Goal: Find contact information: Find contact information

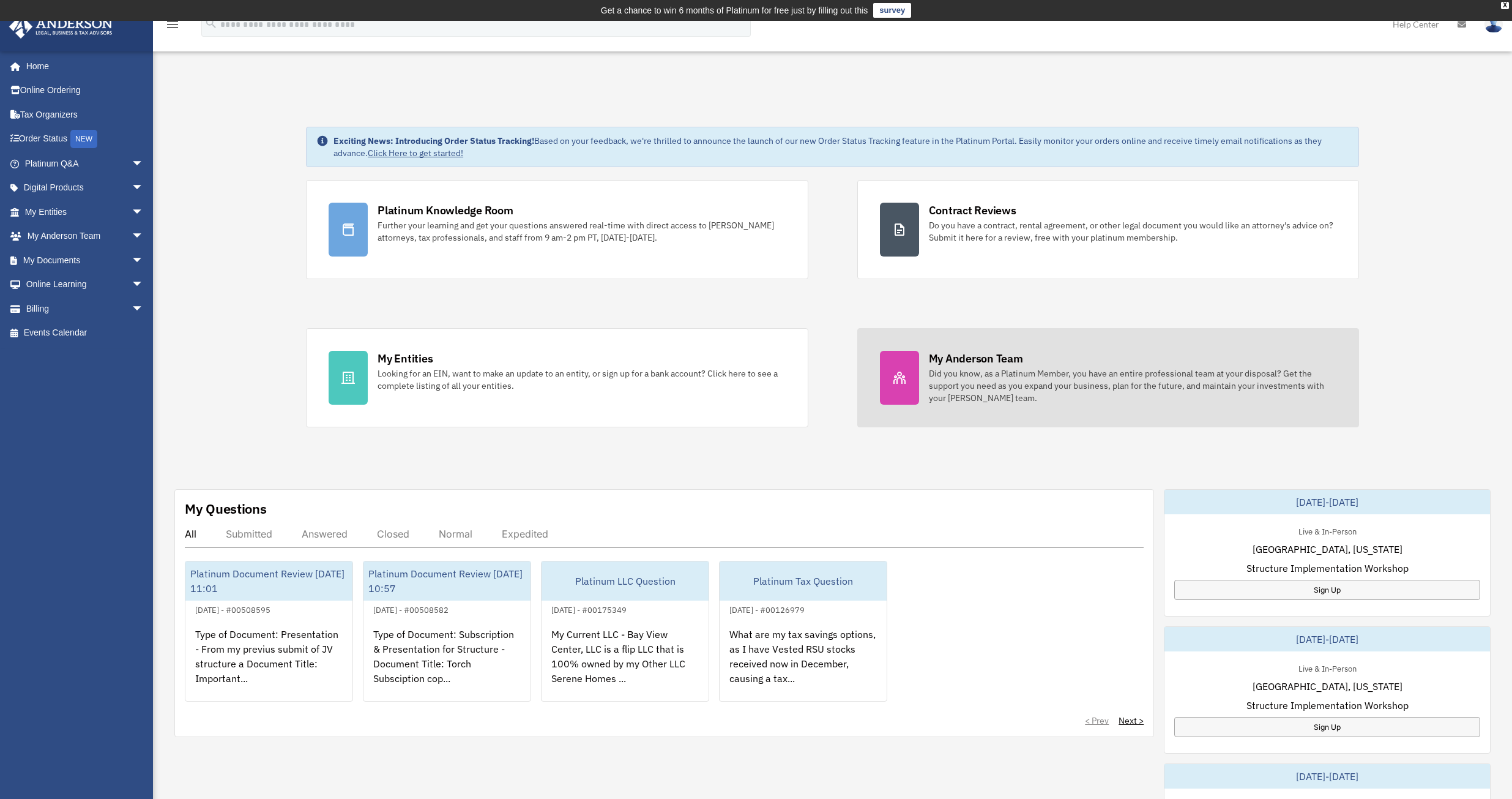
click at [929, 380] on div "Did you know, as a Platinum Member, you have an entire professional team at you…" at bounding box center [1133, 385] width 408 height 37
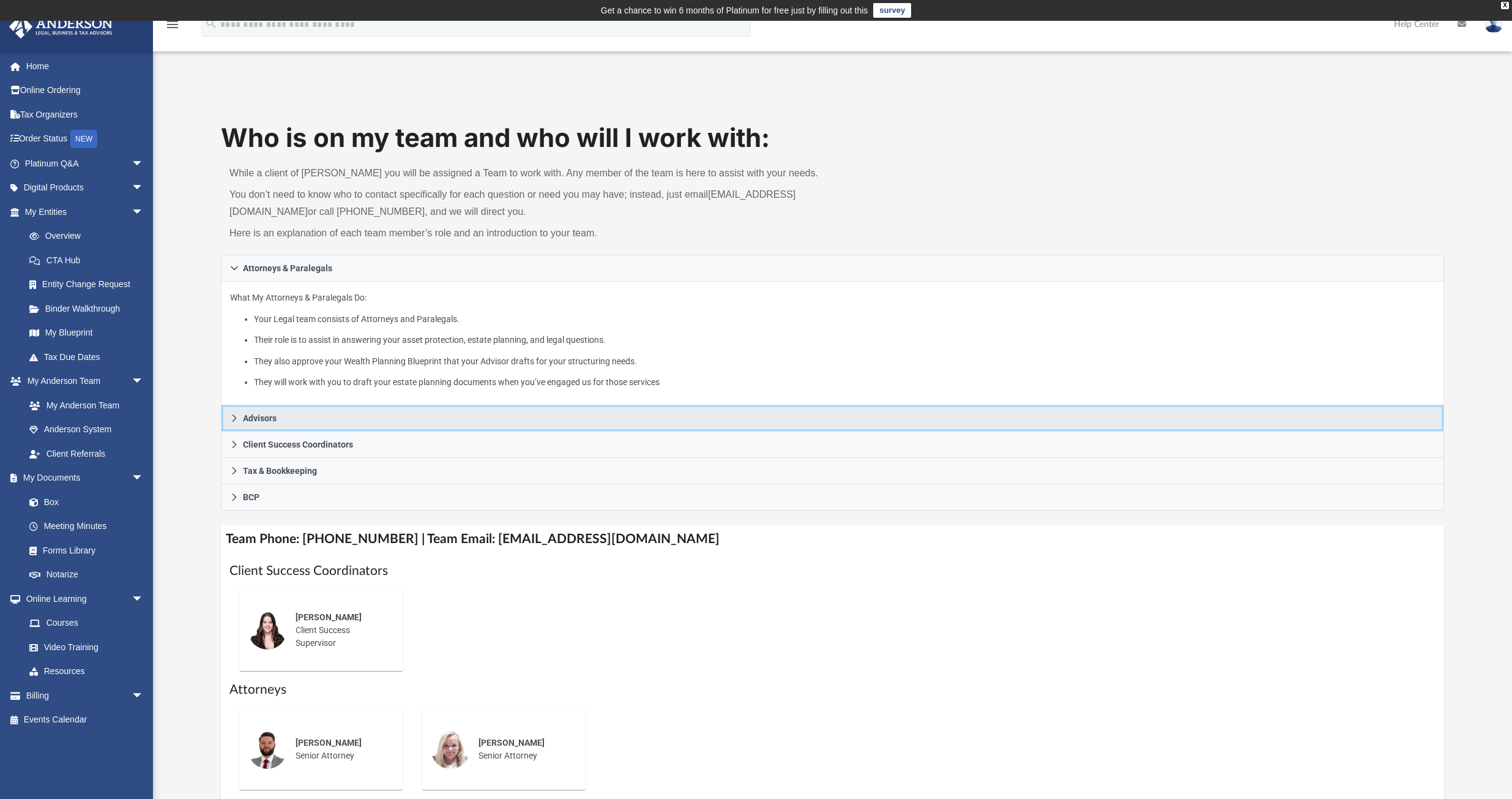
click at [262, 415] on span "Advisors" at bounding box center [259, 417] width 34 height 9
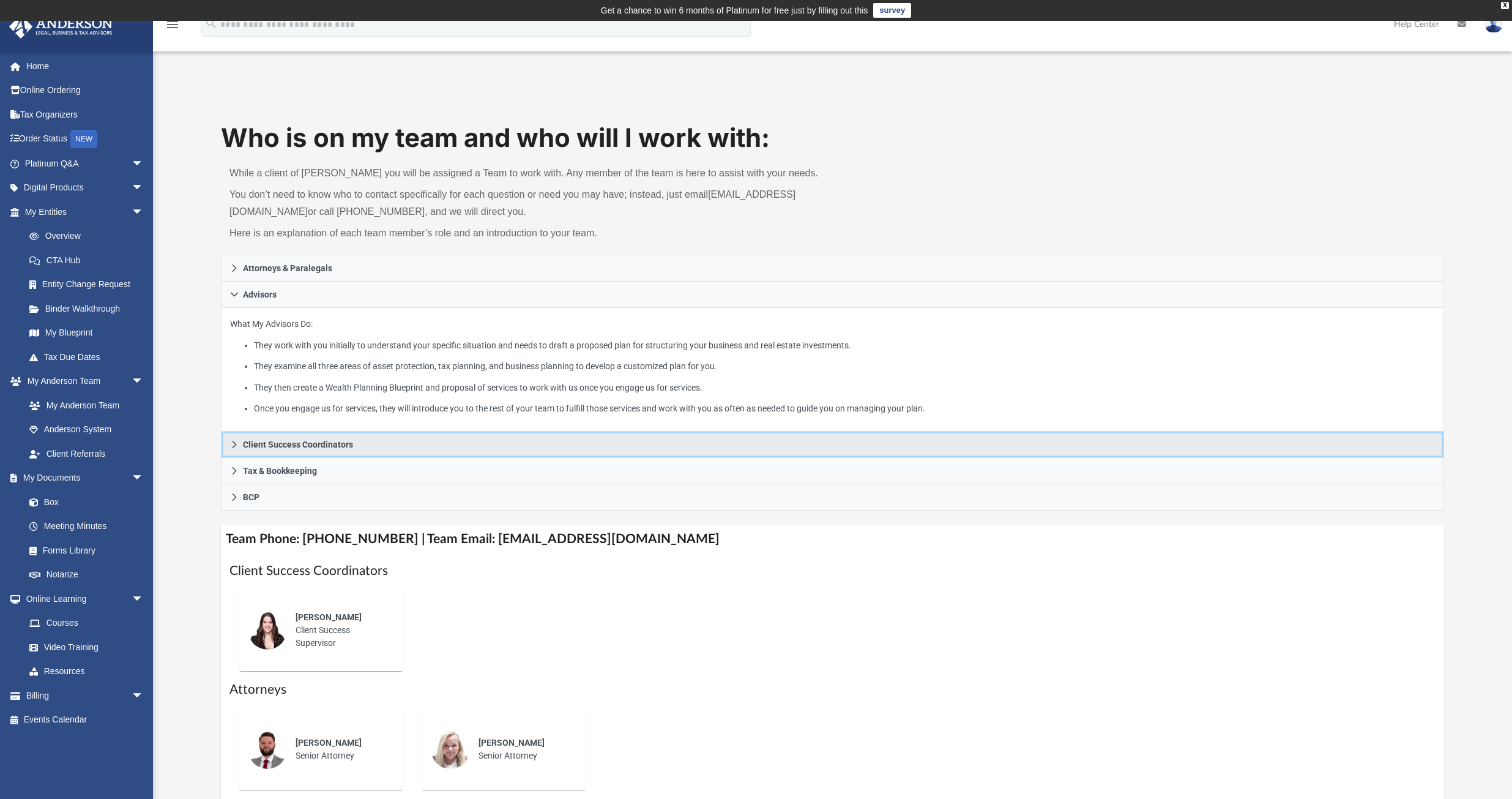
click at [284, 443] on span "Client Success Coordinators" at bounding box center [297, 444] width 110 height 9
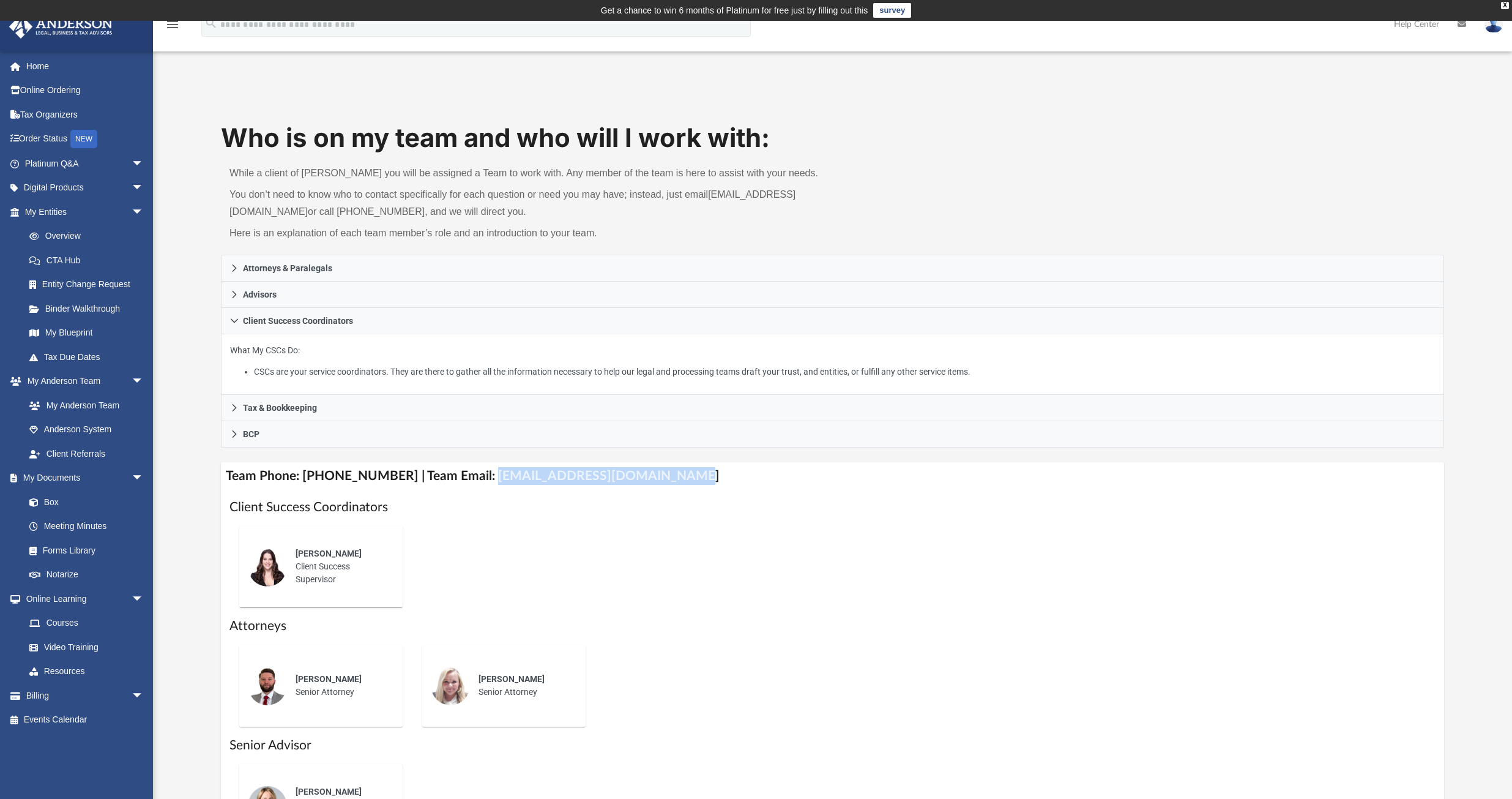
drag, startPoint x: 473, startPoint y: 479, endPoint x: 672, endPoint y: 477, distance: 199.0
click at [672, 477] on h4 "Team Phone: [PHONE_NUMBER] | Team Email: [EMAIL_ADDRESS][DOMAIN_NAME]" at bounding box center [833, 476] width 1223 height 27
copy h4 "[EMAIL_ADDRESS][DOMAIN_NAME]"
click at [61, 142] on link "Order Status NEW" at bounding box center [85, 139] width 153 height 25
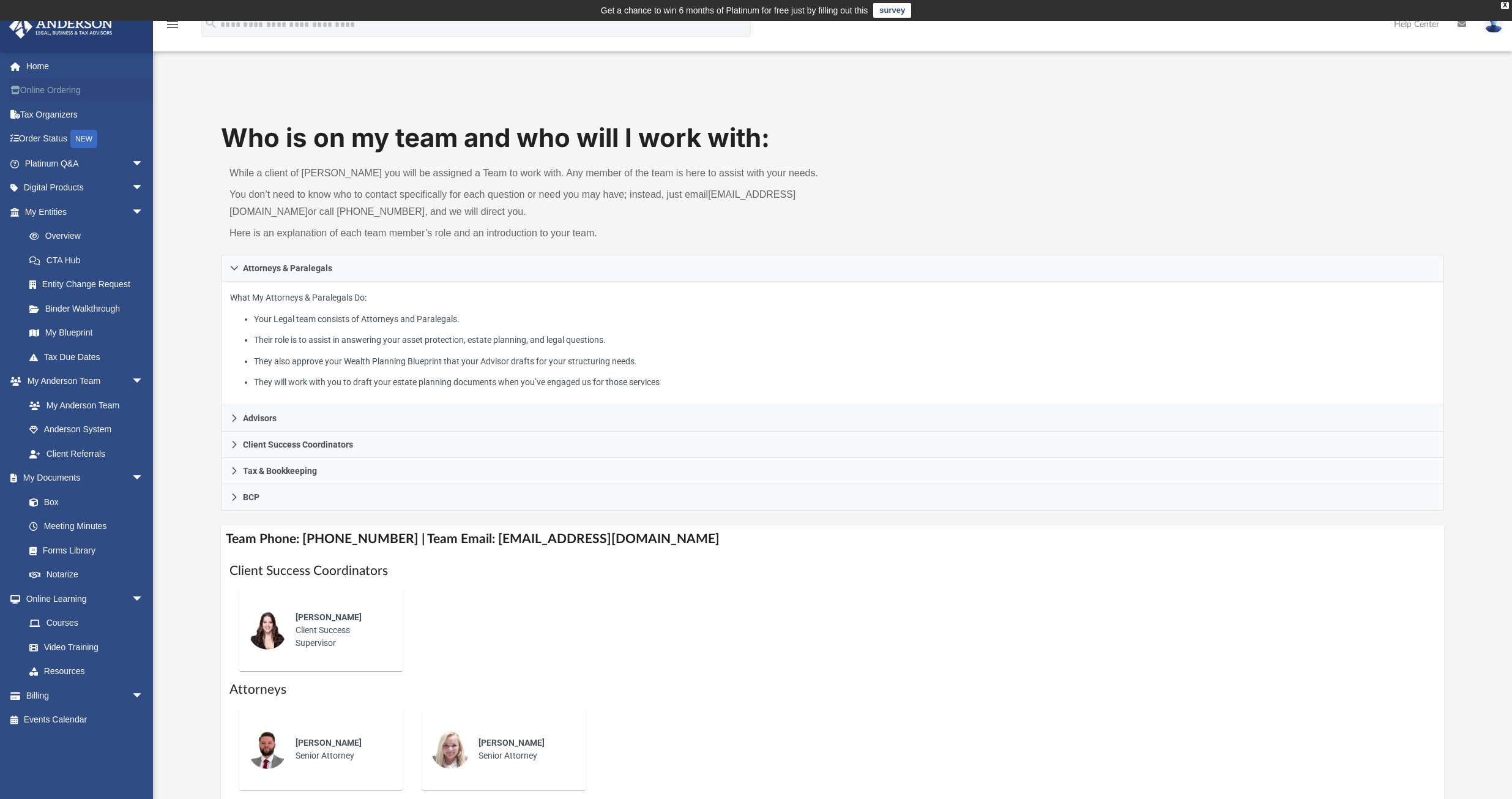
click at [68, 91] on link "Online Ordering" at bounding box center [85, 90] width 153 height 24
